Goal: Information Seeking & Learning: Learn about a topic

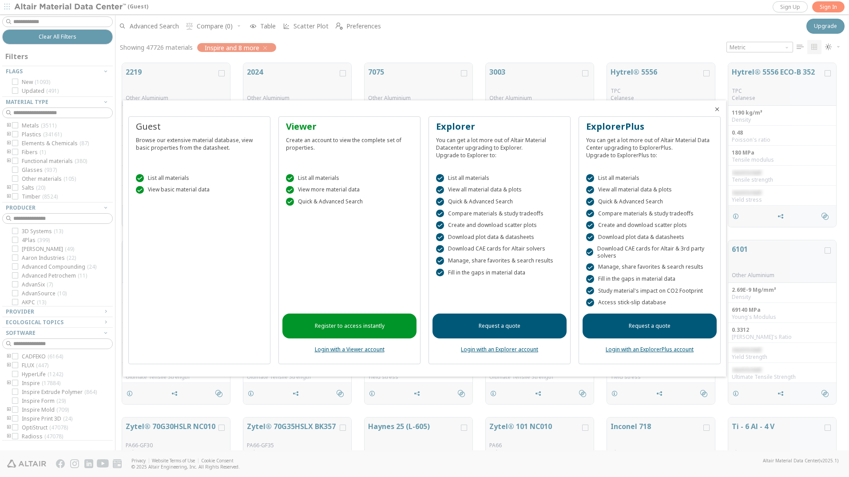
scroll to position [387, 727]
click at [365, 349] on link "Login with a Viewer account" at bounding box center [350, 350] width 70 height 8
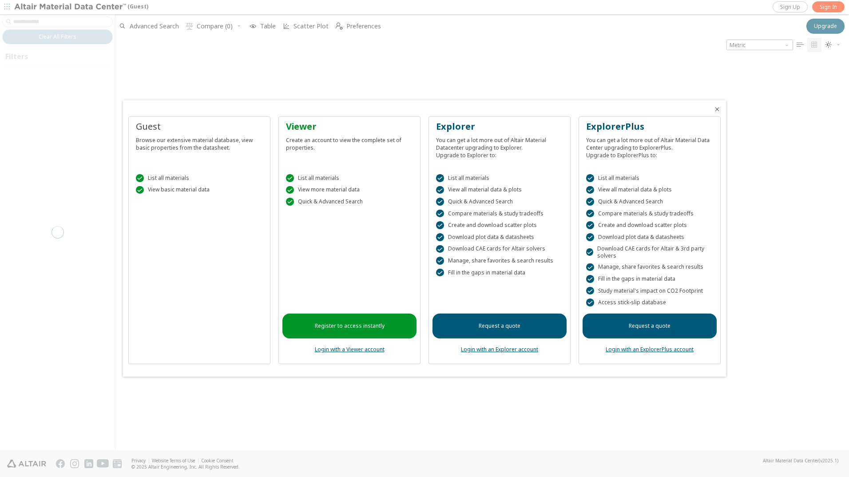
click at [365, 330] on link "Register to access instantly" at bounding box center [349, 326] width 134 height 25
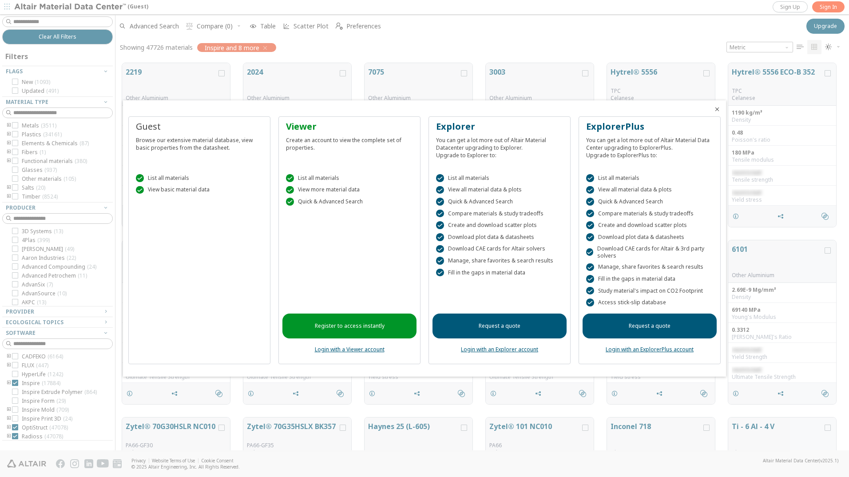
scroll to position [7, 7]
click at [367, 350] on link "Login with a Viewer account" at bounding box center [350, 350] width 70 height 8
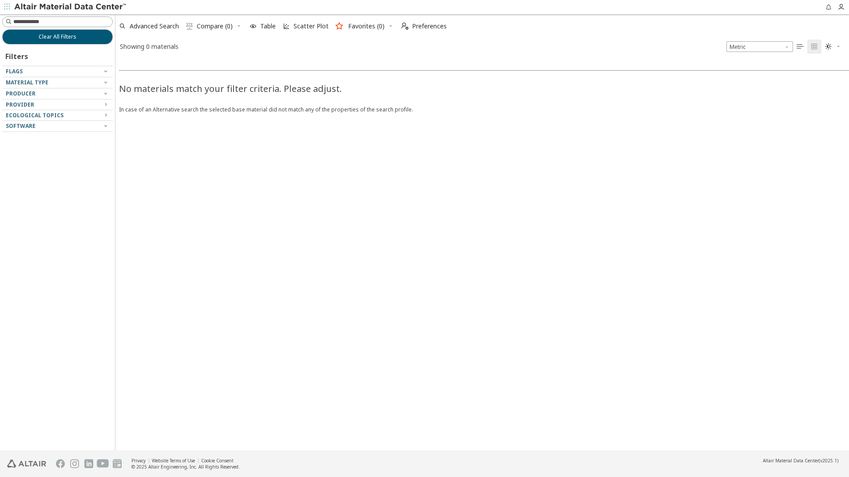
click at [58, 85] on div at bounding box center [55, 85] width 106 height 4
click at [74, 79] on div "Material Type" at bounding box center [54, 82] width 96 height 7
click at [103, 83] on icon "button" at bounding box center [105, 82] width 7 height 7
click at [36, 83] on span "Material Type" at bounding box center [27, 83] width 43 height 8
click at [154, 27] on span "Advanced Search" at bounding box center [154, 26] width 49 height 6
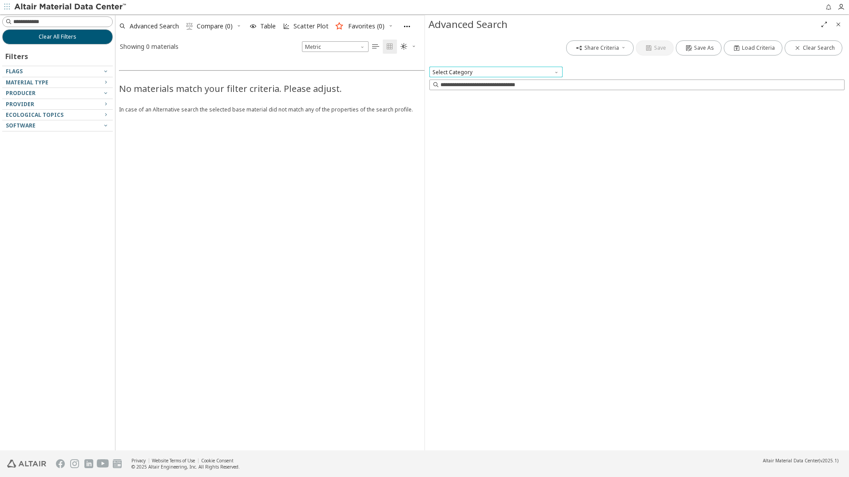
click at [461, 71] on span "Select Category" at bounding box center [495, 72] width 133 height 11
click at [473, 75] on span "Select Category" at bounding box center [495, 72] width 133 height 11
click at [485, 68] on span "Select Category" at bounding box center [495, 72] width 133 height 11
click at [492, 72] on span "Select Category" at bounding box center [495, 72] width 133 height 11
click at [509, 84] on input at bounding box center [637, 85] width 413 height 10
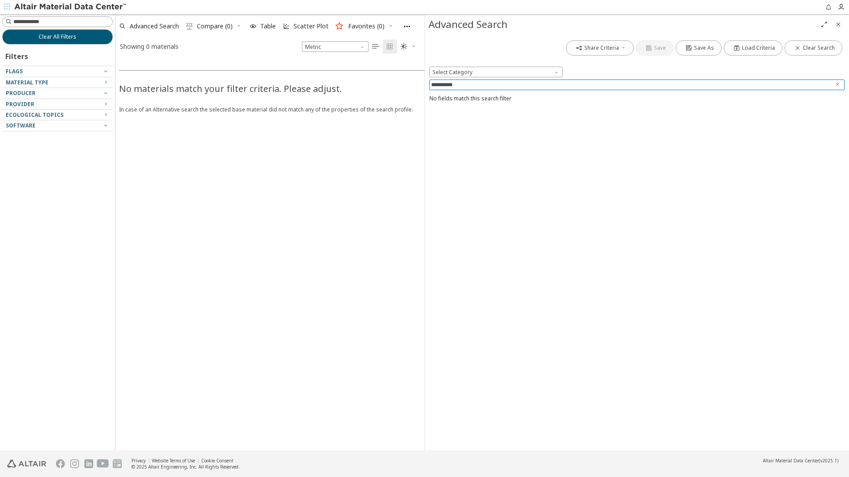
click at [503, 154] on div "**********" at bounding box center [637, 242] width 424 height 417
drag, startPoint x: 477, startPoint y: 86, endPoint x: 404, endPoint y: 89, distance: 72.9
click at [404, 89] on div "**********" at bounding box center [424, 232] width 849 height 436
paste input
type input "********"
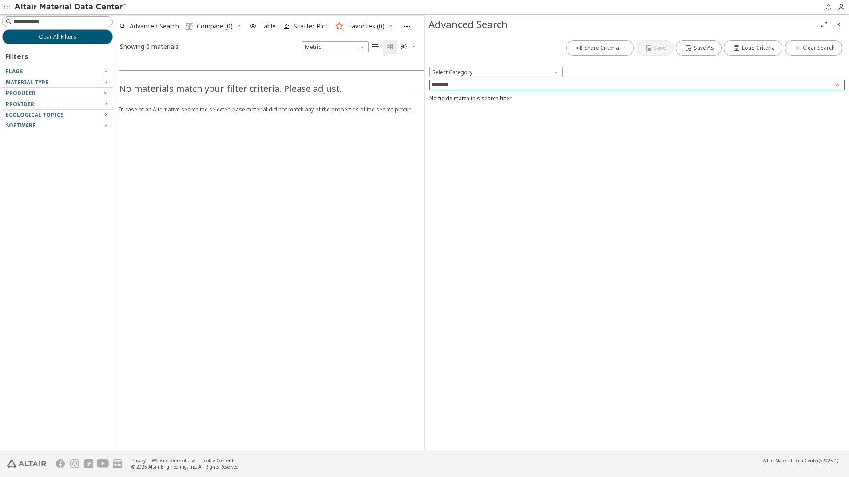
click at [572, 164] on div "Share Criteria Save Save As Load Criteria Clear Search Select Category ********…" at bounding box center [637, 242] width 424 height 417
click at [26, 82] on span "Material Type" at bounding box center [27, 83] width 43 height 8
click at [105, 83] on icon "button" at bounding box center [105, 82] width 7 height 7
paste input "********"
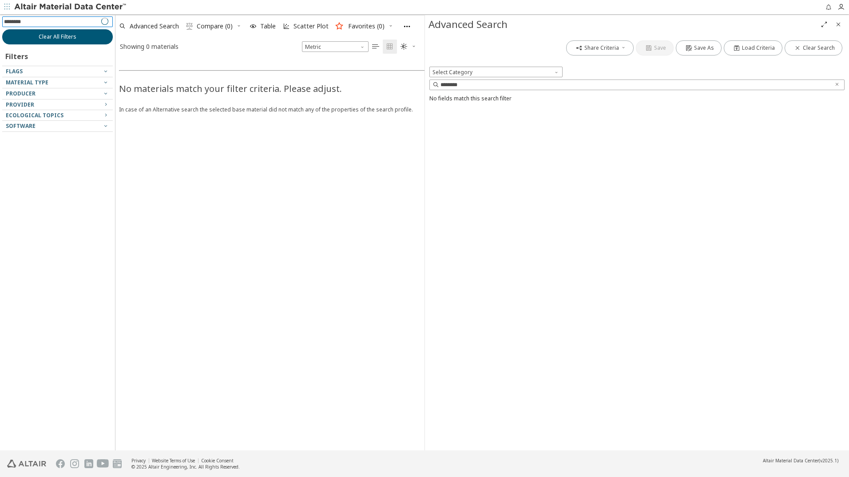
type input "********"
click at [56, 38] on span "Clear All Filters" at bounding box center [58, 36] width 38 height 7
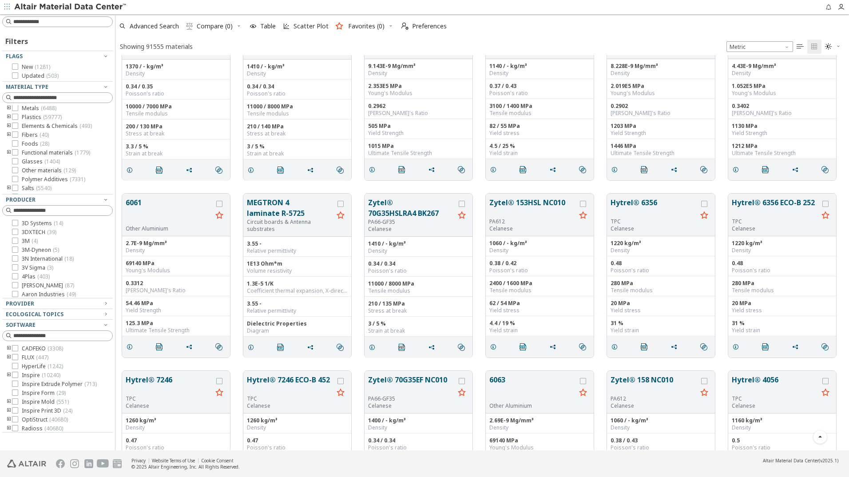
scroll to position [1, 0]
click at [15, 119] on icon at bounding box center [15, 118] width 6 height 6
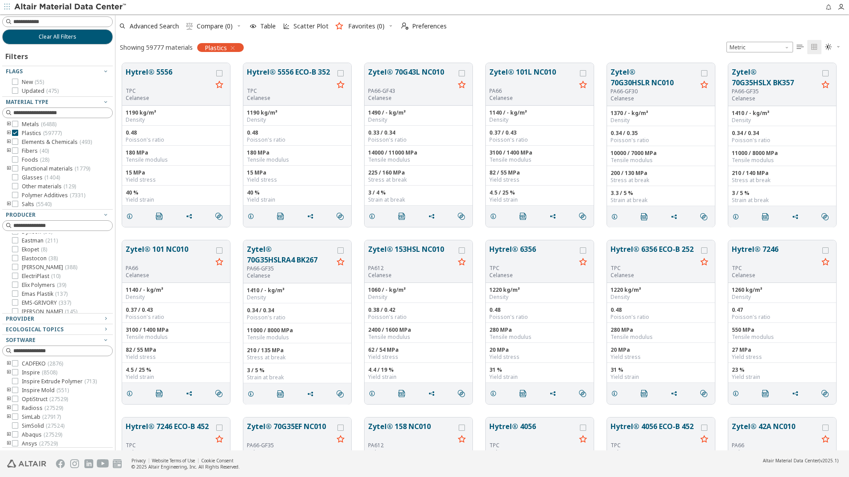
scroll to position [977, 0]
click at [17, 399] on icon at bounding box center [15, 399] width 6 height 6
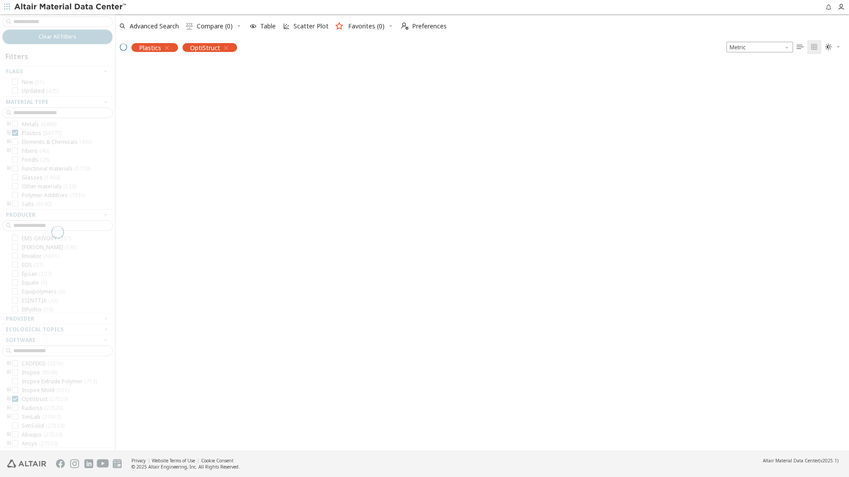
scroll to position [650, 0]
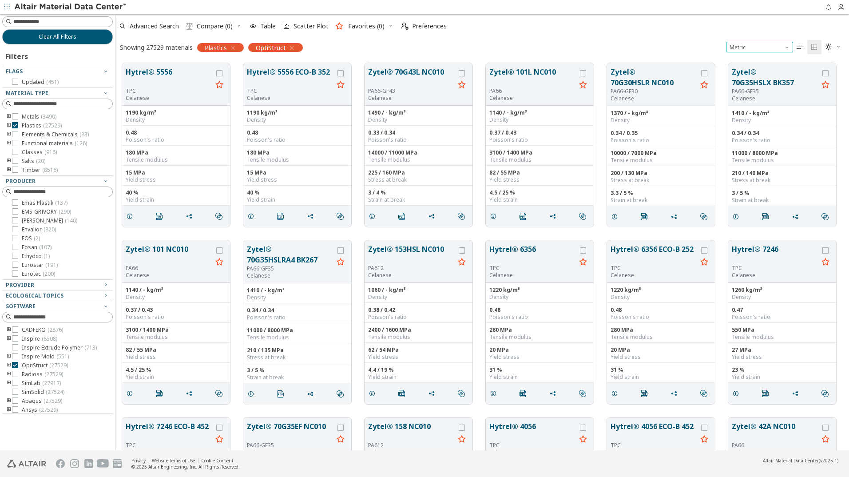
click at [788, 47] on span "Unit System" at bounding box center [787, 45] width 7 height 7
click at [677, 40] on div "Showing 27529 materials Plastics OptiStruct Metric   " at bounding box center [482, 47] width 734 height 19
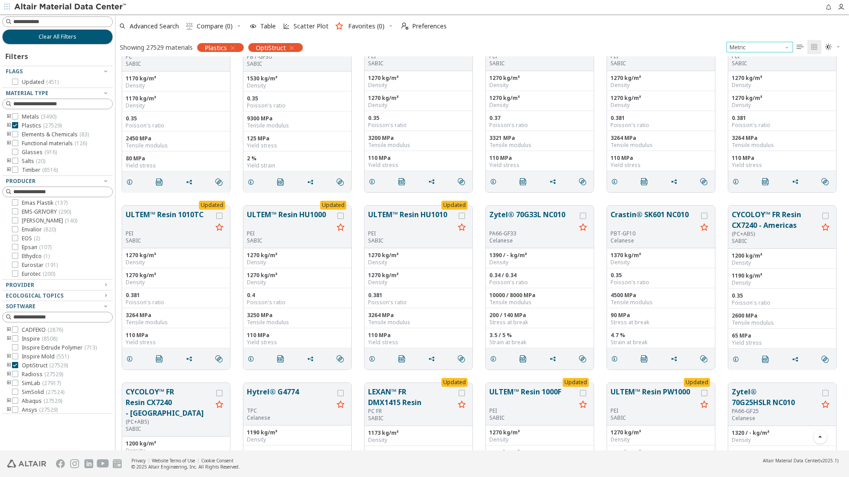
scroll to position [2487, 0]
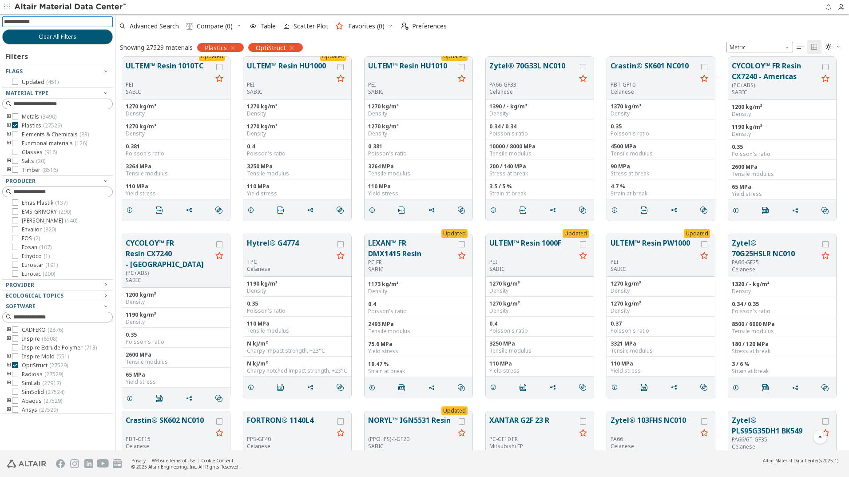
paste input "********"
type input "********"
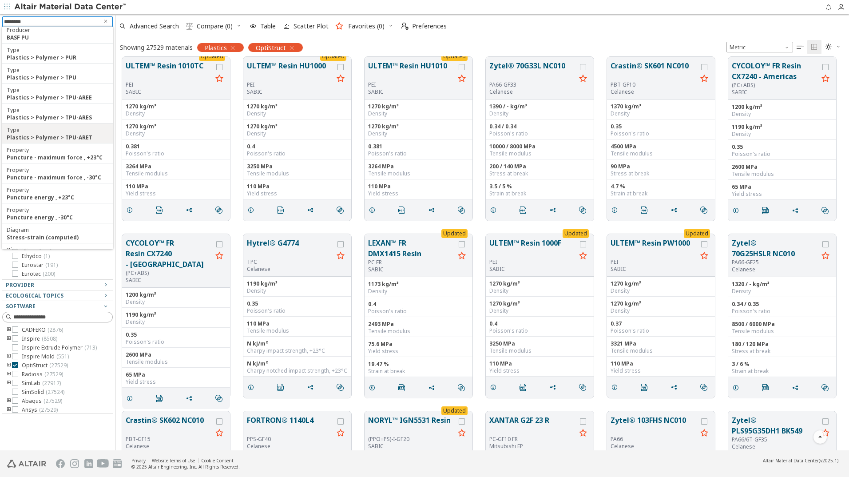
scroll to position [0, 0]
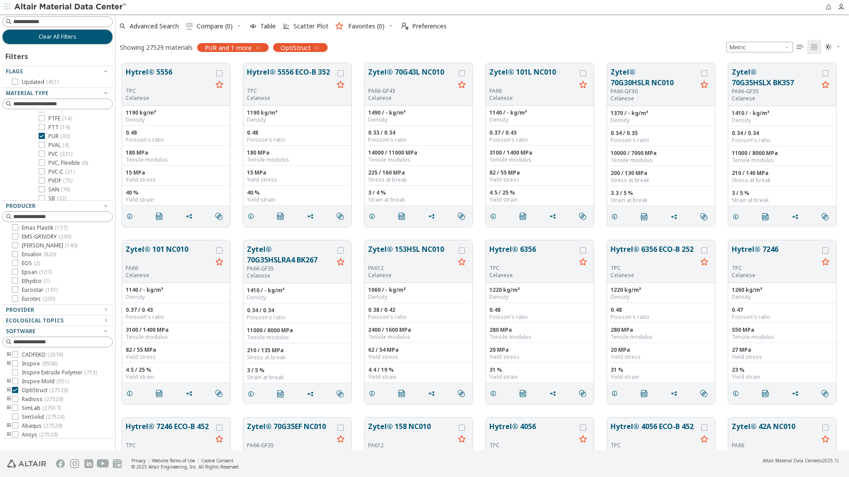
scroll to position [933, 0]
click at [837, 48] on icon "button" at bounding box center [838, 46] width 5 height 5
click at [798, 47] on icon "" at bounding box center [800, 47] width 7 height 7
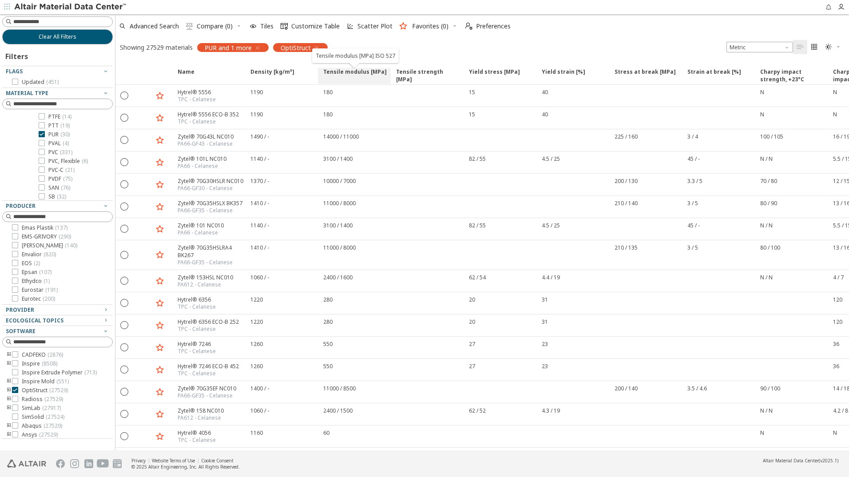
click at [358, 72] on span "Tensile modulus [MPa]" at bounding box center [355, 76] width 64 height 16
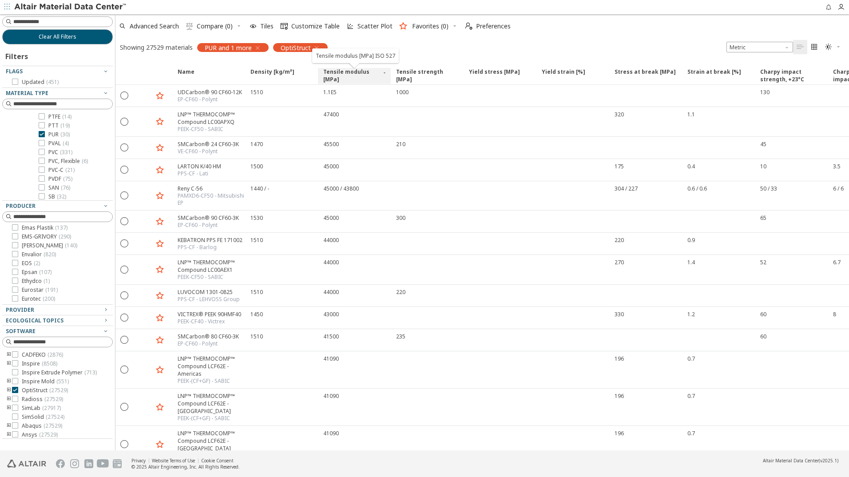
click at [358, 72] on span "Tensile modulus [MPa]" at bounding box center [351, 76] width 57 height 16
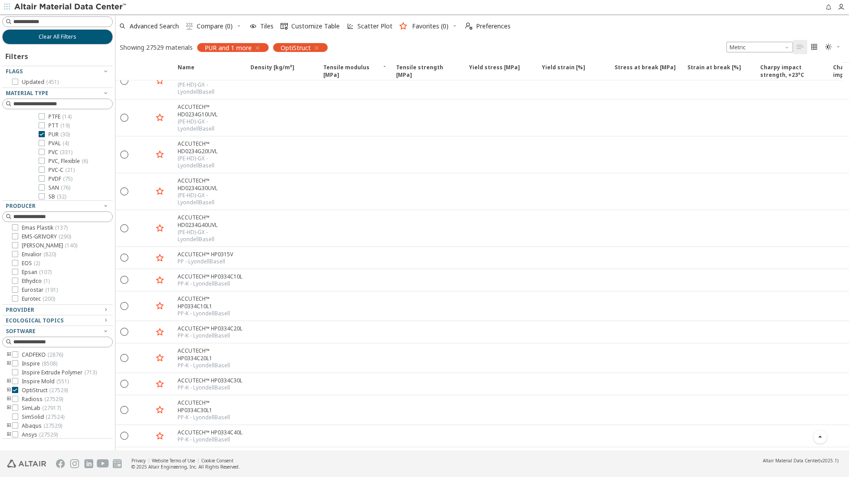
scroll to position [7561, 0]
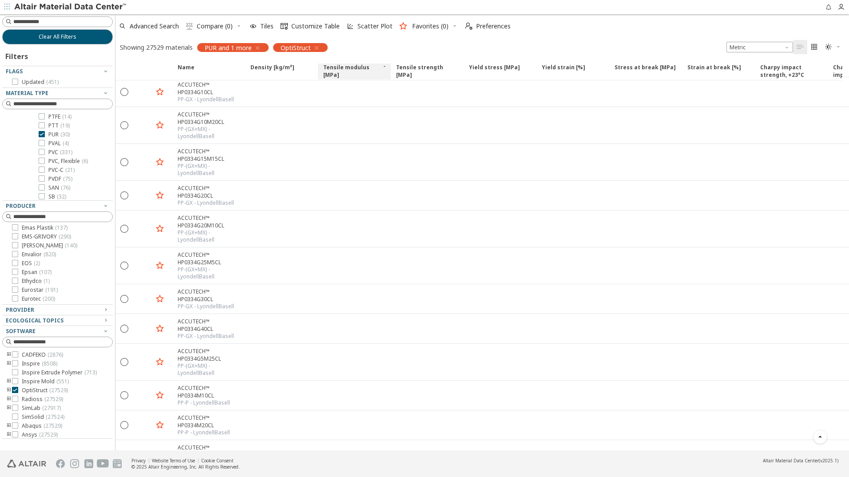
click at [342, 68] on span "Tensile modulus [MPa]" at bounding box center [351, 72] width 57 height 16
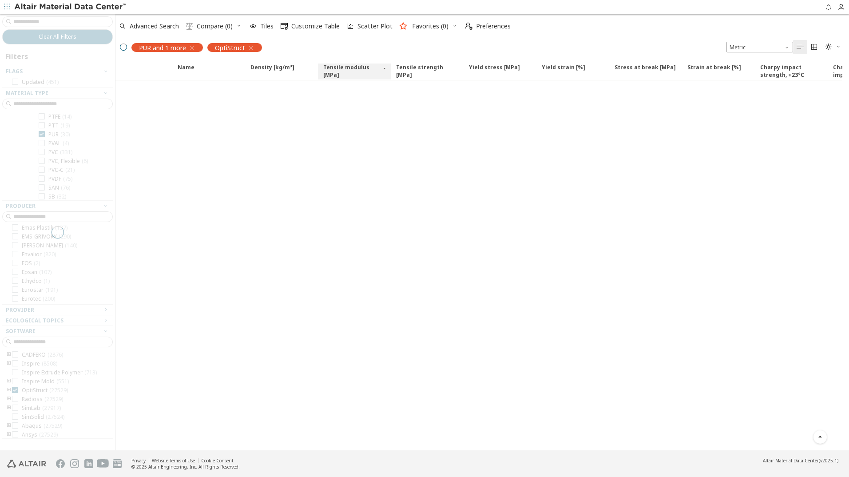
scroll to position [409, 0]
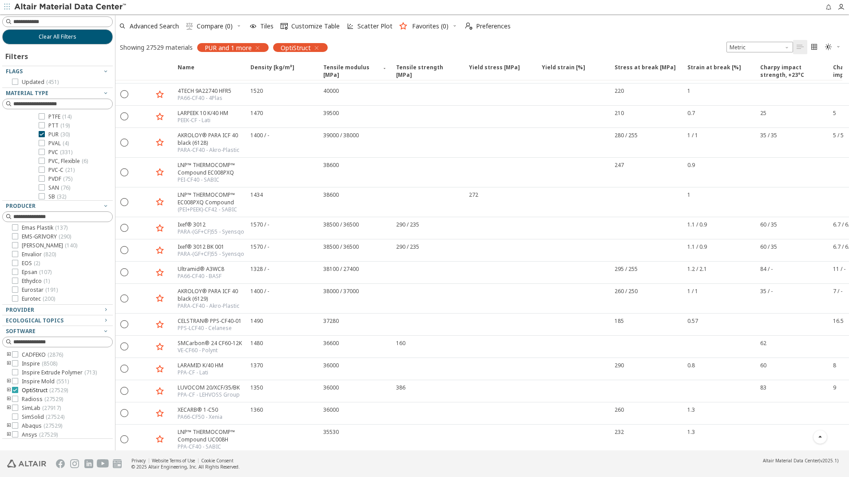
click at [14, 390] on icon at bounding box center [15, 390] width 6 height 6
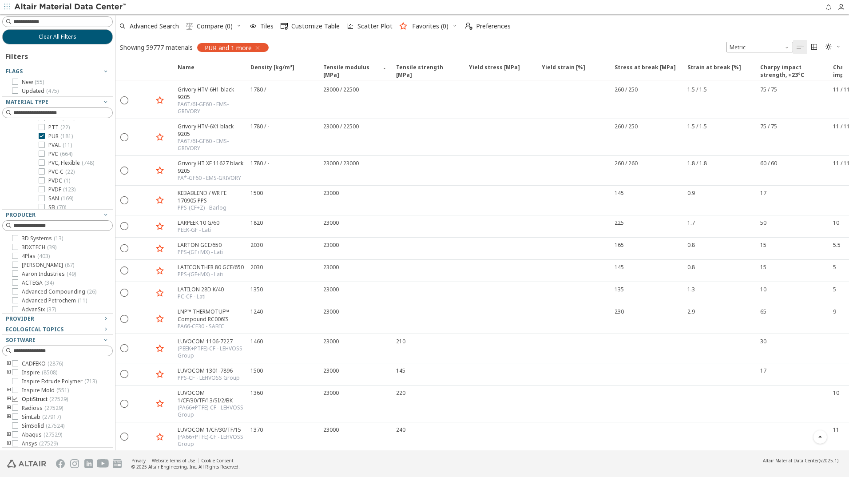
click at [16, 400] on icon at bounding box center [15, 399] width 6 height 6
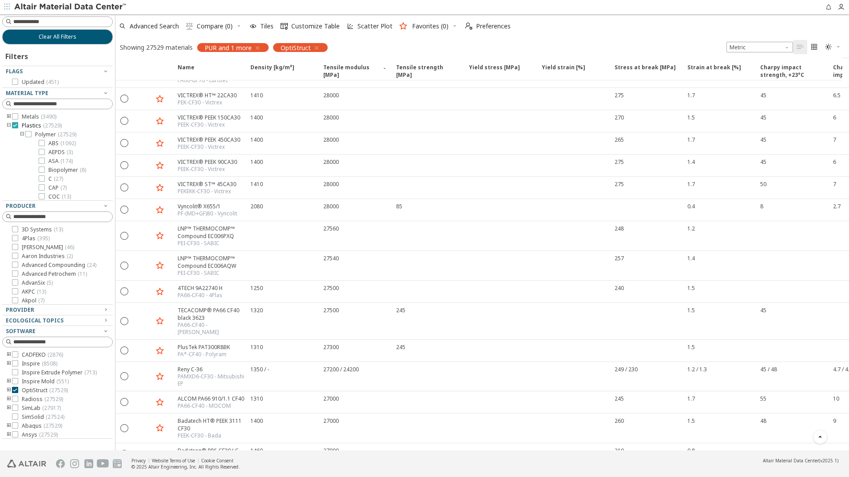
click at [17, 126] on icon at bounding box center [15, 125] width 6 height 6
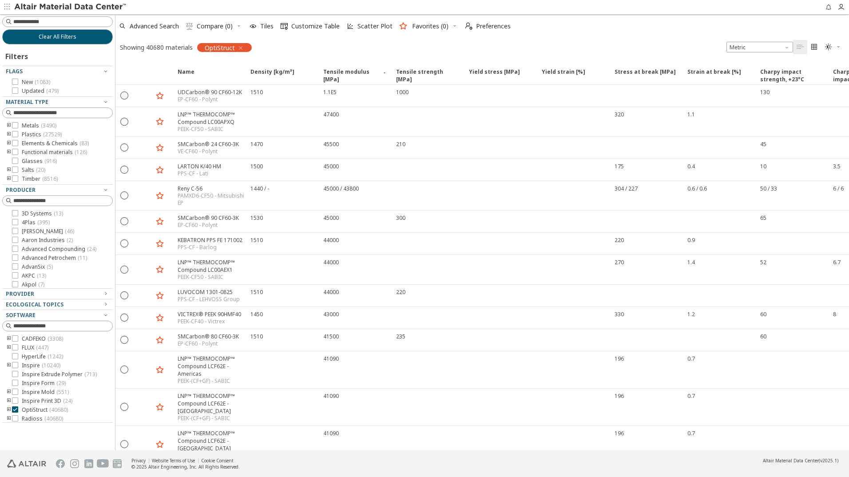
click at [9, 133] on icon "toogle group" at bounding box center [9, 134] width 6 height 7
click at [20, 143] on icon "toogle group" at bounding box center [22, 143] width 6 height 7
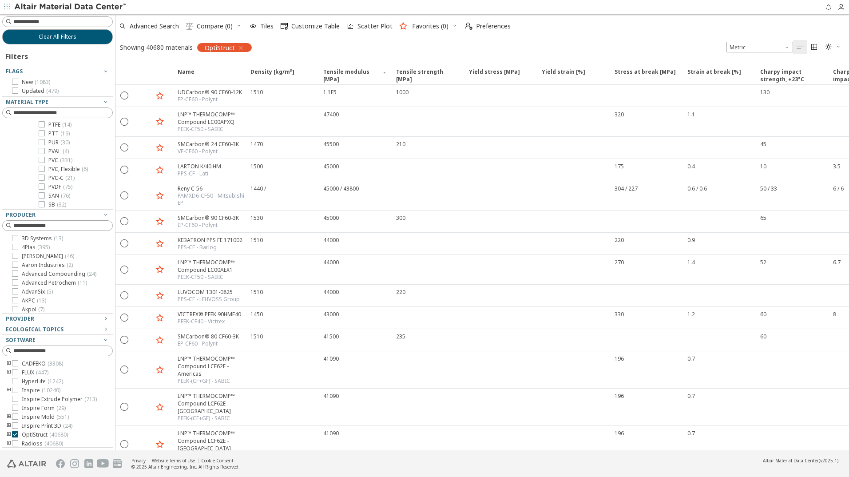
scroll to position [933, 0]
click at [40, 144] on icon at bounding box center [42, 143] width 6 height 6
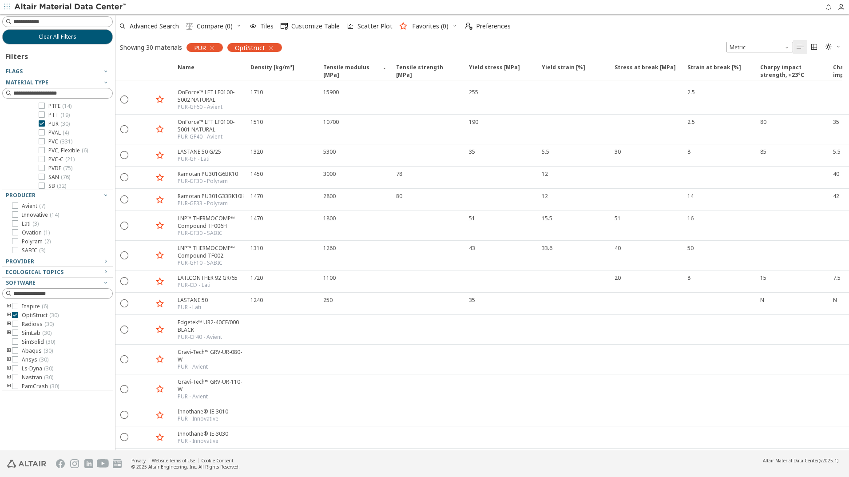
scroll to position [89, 0]
